Goal: Transaction & Acquisition: Book appointment/travel/reservation

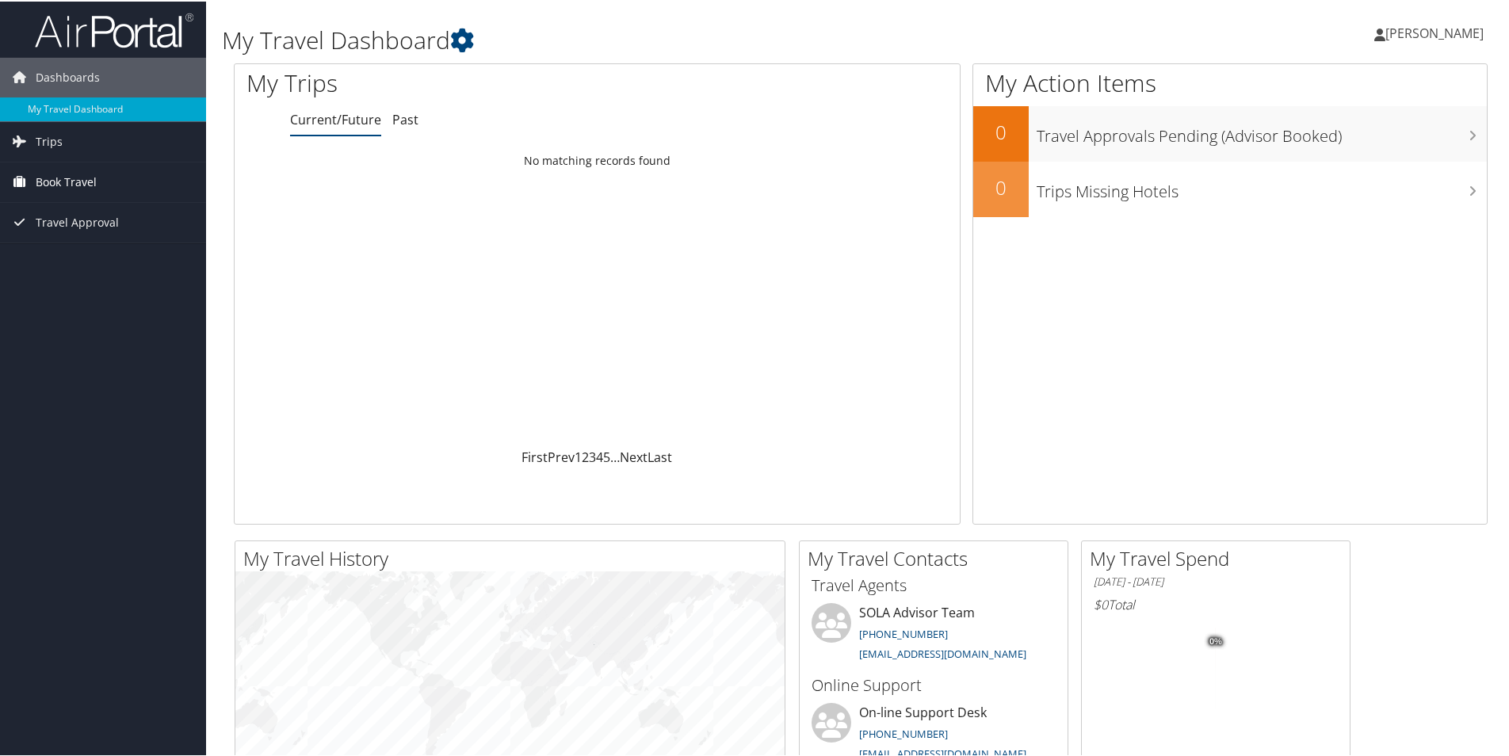
click at [85, 185] on span "Book Travel" at bounding box center [66, 181] width 61 height 40
click at [82, 262] on link "Book/Manage Online Trips" at bounding box center [103, 260] width 206 height 24
